Goal: Navigation & Orientation: Find specific page/section

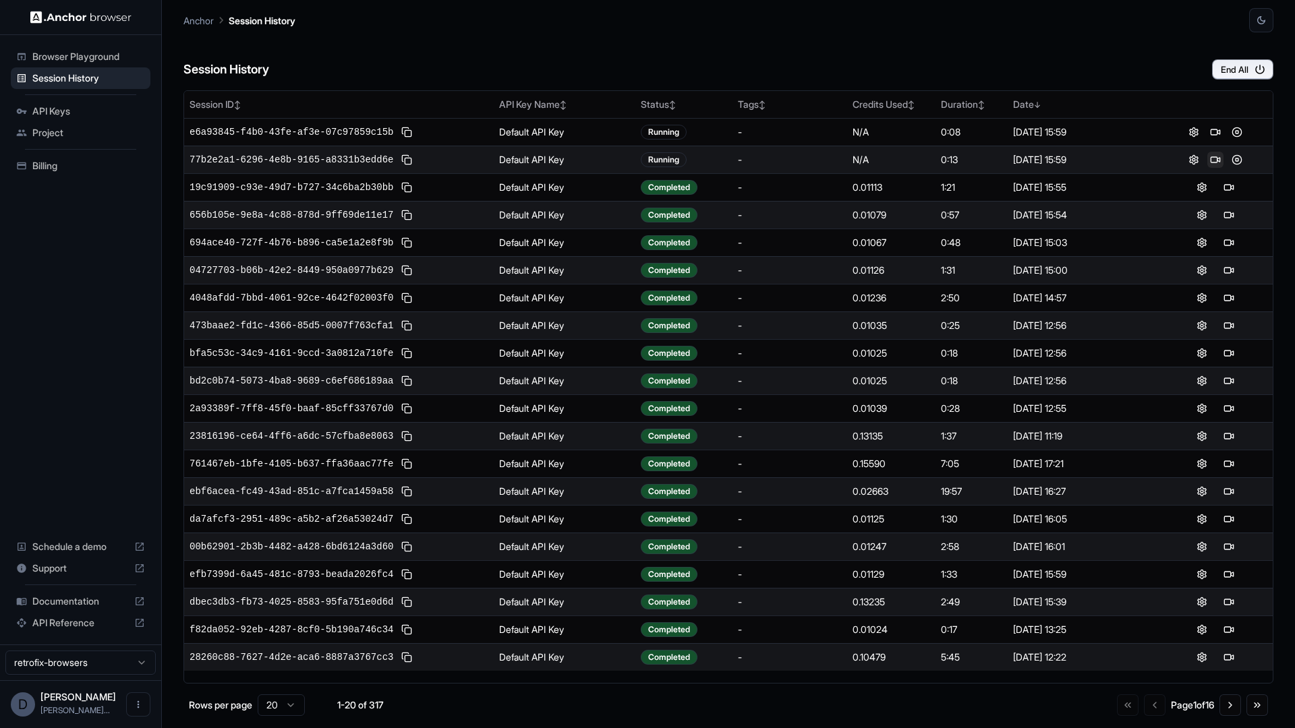
click at [1219, 163] on button at bounding box center [1215, 160] width 16 height 16
click at [1215, 157] on button at bounding box center [1215, 160] width 16 height 16
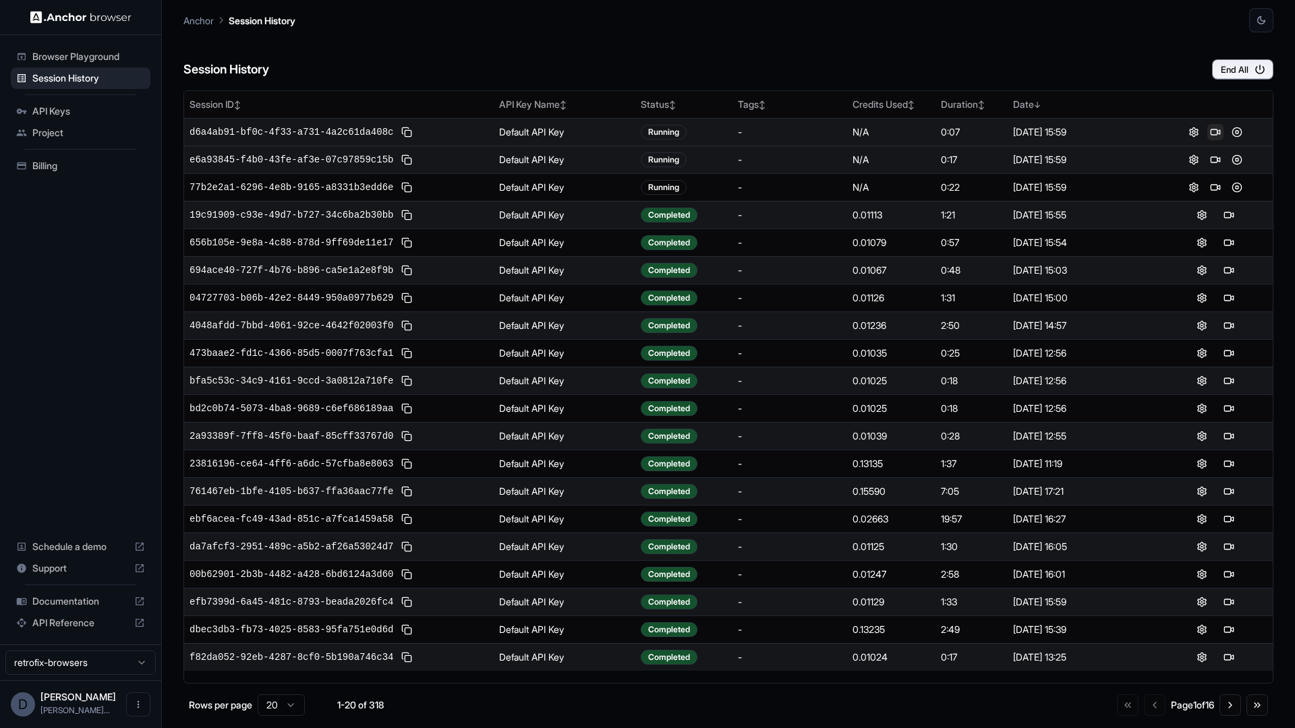
click at [1214, 127] on button at bounding box center [1215, 132] width 16 height 16
